Goal: Navigation & Orientation: Find specific page/section

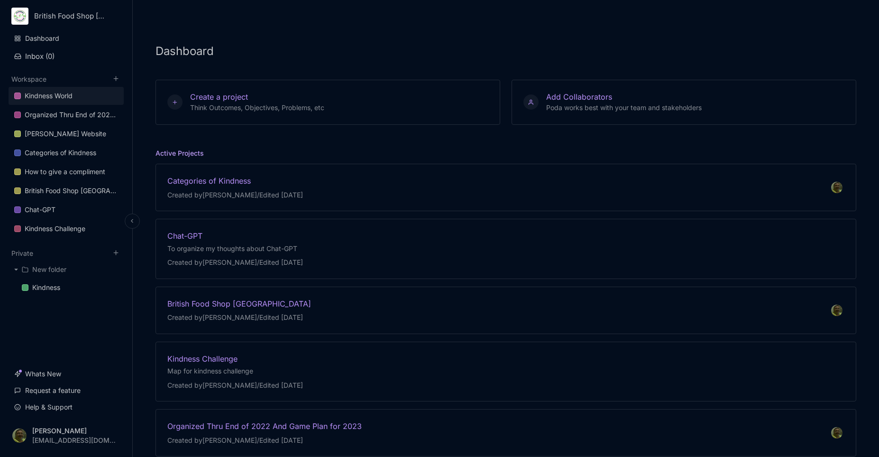
click at [54, 100] on div "Kindness World" at bounding box center [49, 95] width 48 height 11
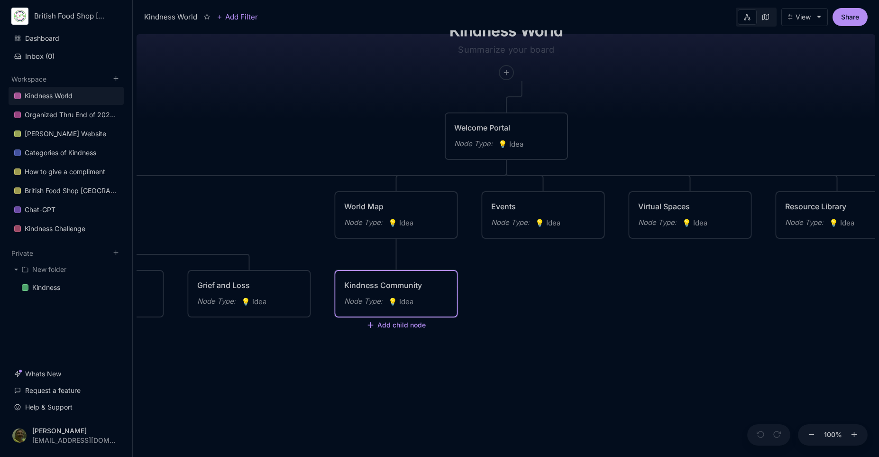
click at [420, 286] on div "Kindness Community" at bounding box center [396, 284] width 104 height 11
click at [404, 286] on div "Kindness Community" at bounding box center [396, 284] width 104 height 11
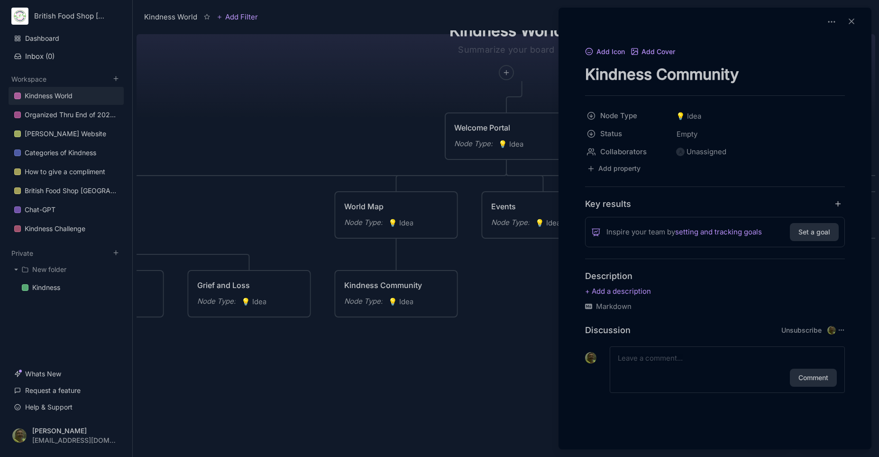
click at [292, 66] on div at bounding box center [439, 228] width 879 height 457
